Goal: Information Seeking & Learning: Find specific fact

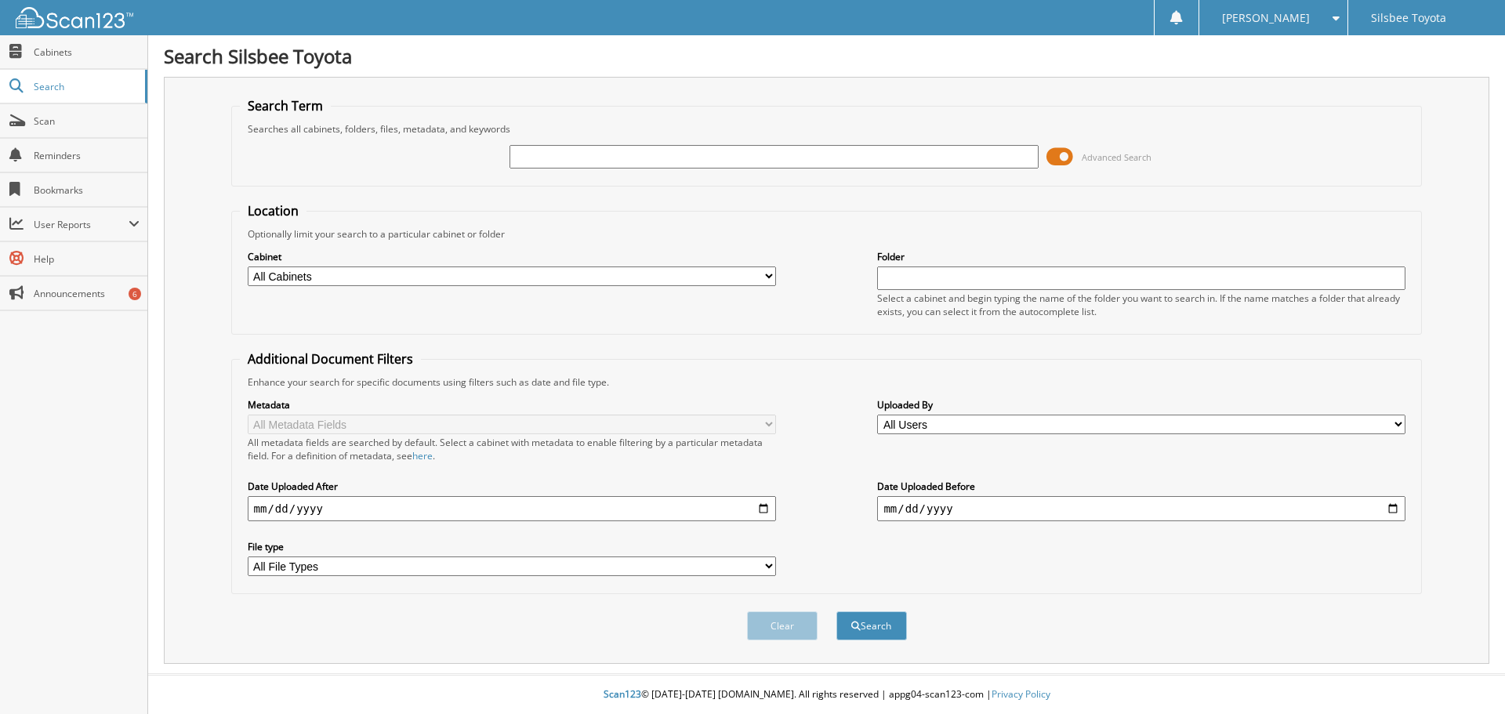
click at [594, 158] on input "text" at bounding box center [773, 157] width 528 height 24
type input "T8303A"
click at [836, 611] on button "Search" at bounding box center [871, 625] width 71 height 29
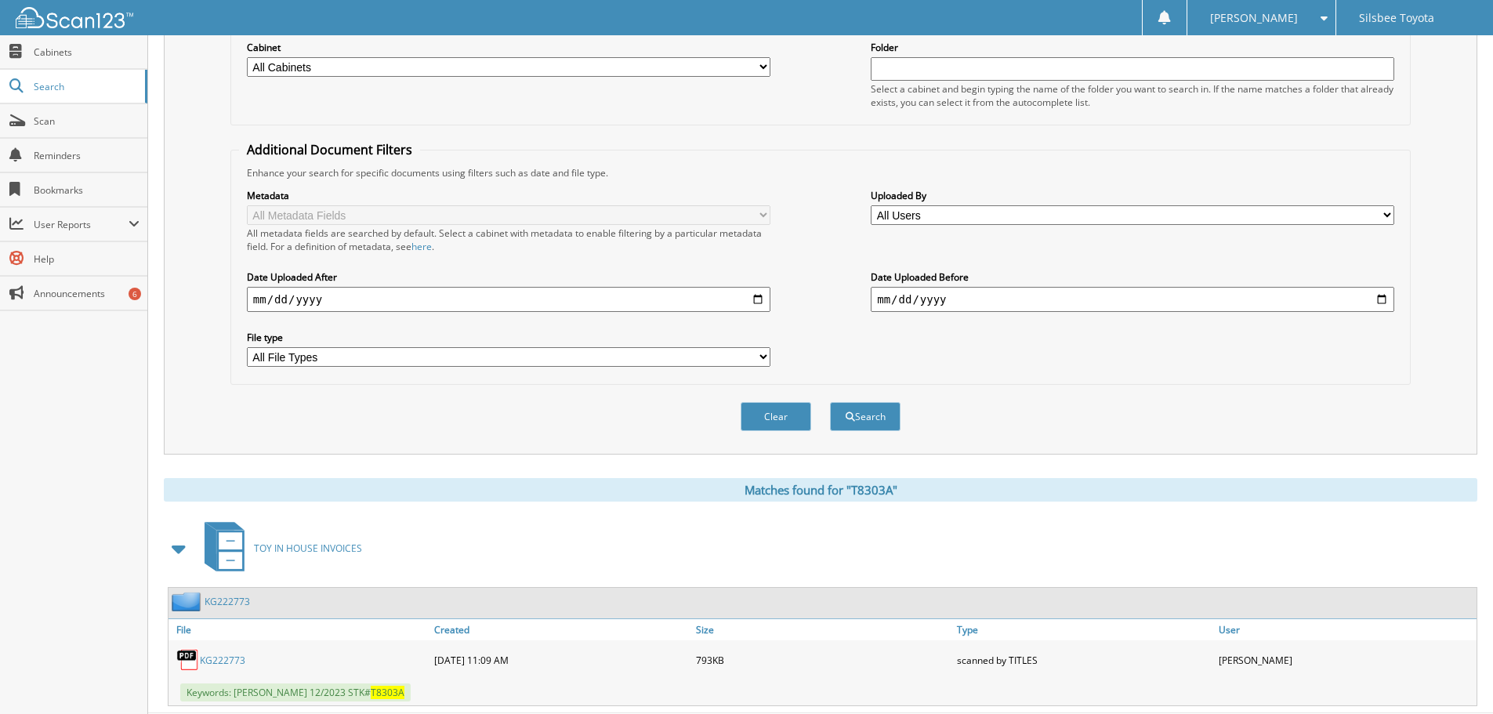
scroll to position [249, 0]
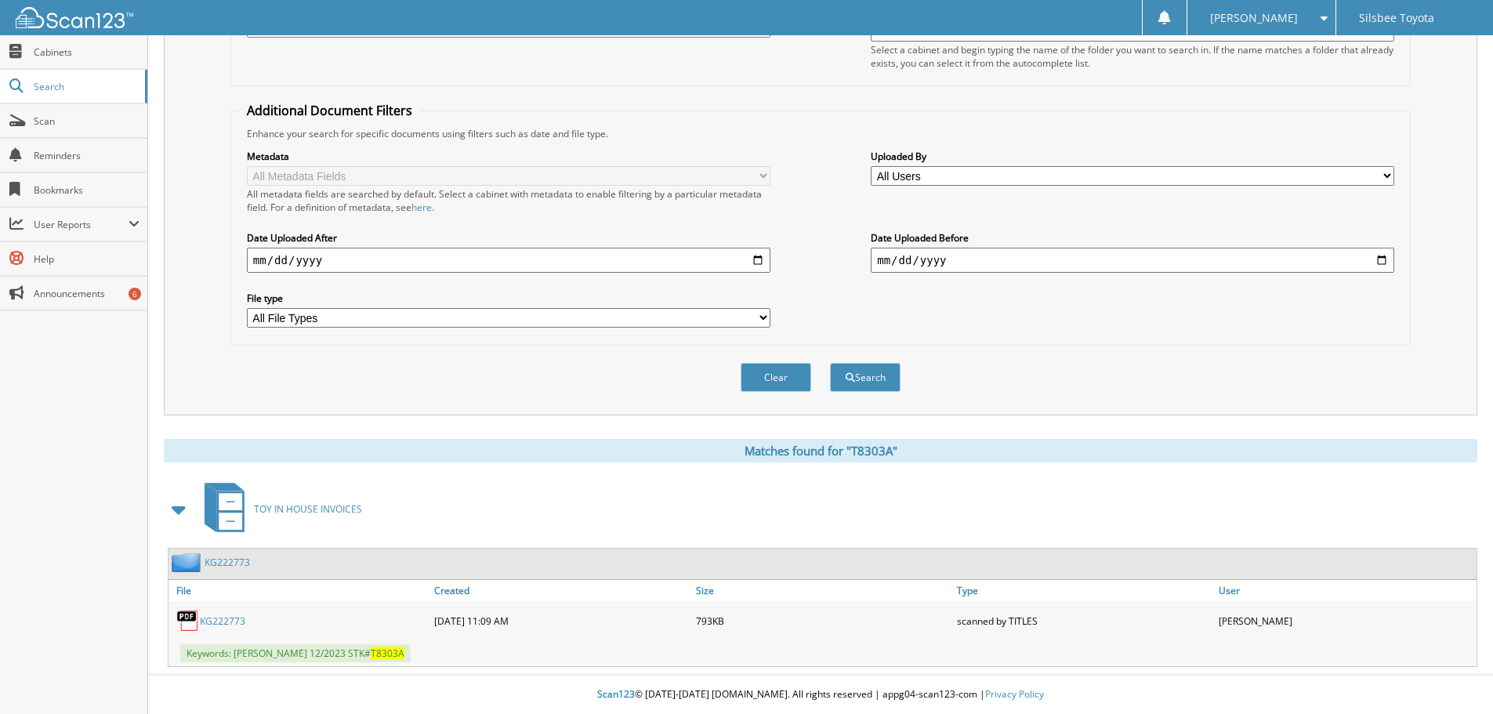
click at [226, 619] on link "KG222773" at bounding box center [222, 620] width 45 height 13
